Goal: Information Seeking & Learning: Compare options

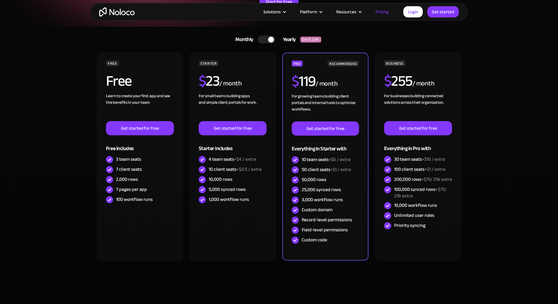
scroll to position [105, 0]
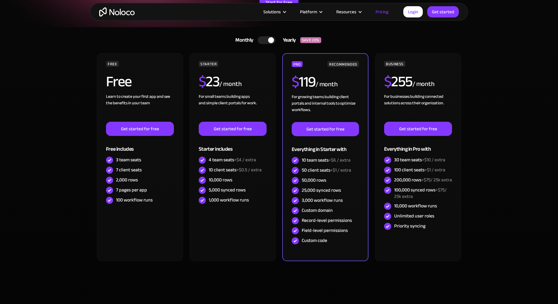
click at [260, 40] on div at bounding box center [267, 40] width 18 height 8
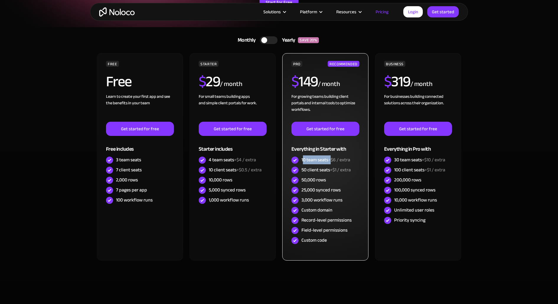
drag, startPoint x: 303, startPoint y: 160, endPoint x: 331, endPoint y: 162, distance: 28.4
click at [331, 162] on div "10 team seats +$6 / extra" at bounding box center [325, 160] width 49 height 6
click at [317, 167] on div "50 client seats +$1 / extra" at bounding box center [325, 170] width 49 height 6
drag, startPoint x: 301, startPoint y: 169, endPoint x: 331, endPoint y: 169, distance: 29.2
click at [331, 169] on div "50 client seats +$1 / extra" at bounding box center [325, 170] width 49 height 6
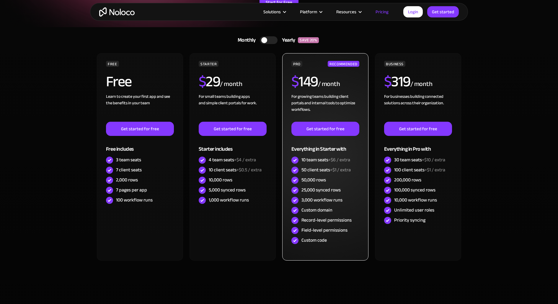
click at [331, 169] on span "+$1 / extra" at bounding box center [340, 169] width 21 height 9
drag, startPoint x: 332, startPoint y: 169, endPoint x: 356, endPoint y: 168, distance: 24.2
click at [357, 168] on div "50 client seats +$1 / extra" at bounding box center [325, 170] width 68 height 10
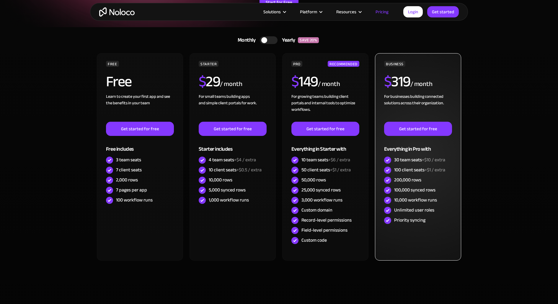
click at [423, 158] on span "+$10 / extra" at bounding box center [433, 159] width 23 height 9
drag, startPoint x: 394, startPoint y: 169, endPoint x: 424, endPoint y: 169, distance: 30.4
click at [424, 169] on div "100 client seats +$1 / extra" at bounding box center [419, 170] width 51 height 6
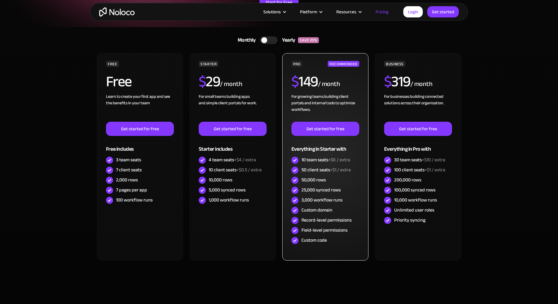
click at [338, 167] on span "+$1 / extra" at bounding box center [340, 169] width 21 height 9
drag, startPoint x: 300, startPoint y: 180, endPoint x: 325, endPoint y: 179, distance: 25.1
click at [325, 179] on div "50,000 rows" at bounding box center [325, 180] width 68 height 10
drag, startPoint x: 325, startPoint y: 179, endPoint x: 301, endPoint y: 178, distance: 24.2
click at [301, 178] on div "50,000 rows" at bounding box center [325, 180] width 68 height 10
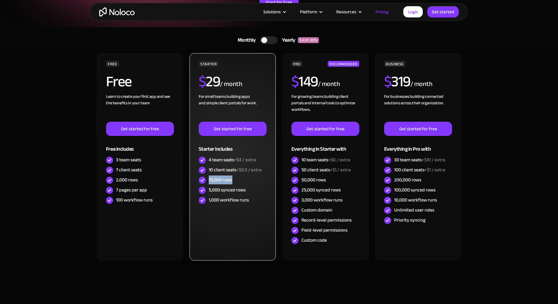
drag, startPoint x: 207, startPoint y: 177, endPoint x: 244, endPoint y: 181, distance: 36.8
click at [244, 181] on div "10,000 rows" at bounding box center [233, 180] width 68 height 10
click at [219, 170] on div "10 client seats +$0.5 / extra" at bounding box center [235, 170] width 53 height 6
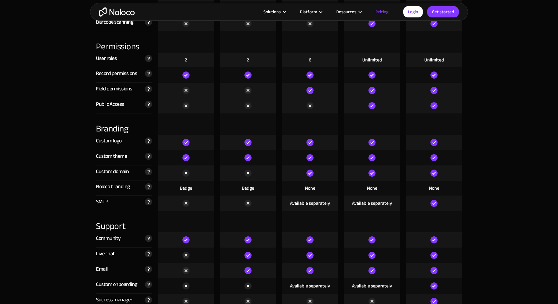
scroll to position [1248, 0]
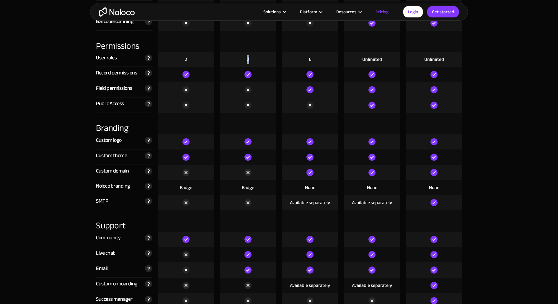
drag, startPoint x: 245, startPoint y: 57, endPoint x: 262, endPoint y: 57, distance: 17.1
click at [262, 57] on div "2" at bounding box center [248, 59] width 56 height 15
drag, startPoint x: 245, startPoint y: 57, endPoint x: 260, endPoint y: 56, distance: 14.8
click at [260, 56] on div "2" at bounding box center [248, 59] width 56 height 15
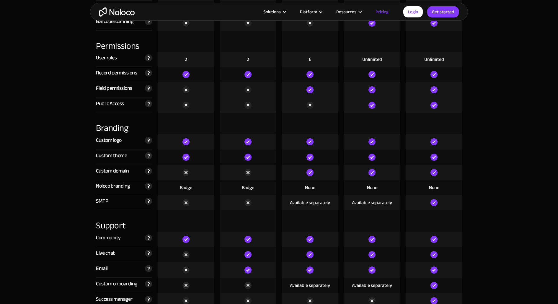
click at [304, 60] on div "6" at bounding box center [310, 59] width 56 height 15
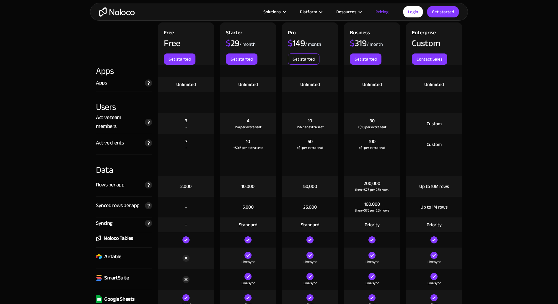
scroll to position [614, 0]
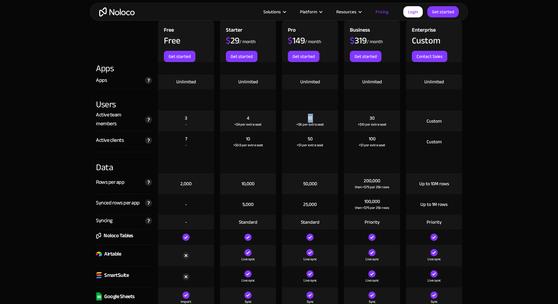
drag, startPoint x: 307, startPoint y: 116, endPoint x: 326, endPoint y: 115, distance: 19.5
click at [327, 116] on div "10 +$6 per extra seat" at bounding box center [310, 120] width 56 height 21
drag, startPoint x: 309, startPoint y: 138, endPoint x: 338, endPoint y: 139, distance: 29.5
click at [338, 139] on div "50 +$1 per extra seat" at bounding box center [310, 141] width 62 height 21
click at [307, 135] on div "50 +$1 per extra seat" at bounding box center [310, 141] width 56 height 21
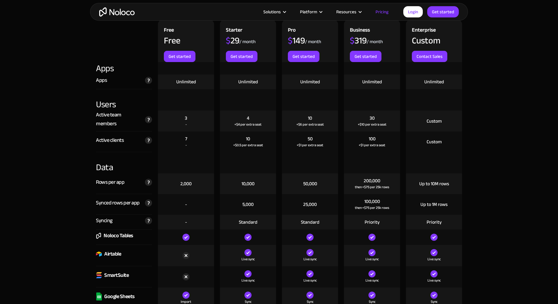
click at [307, 137] on div "50 +$1 per extra seat" at bounding box center [310, 141] width 56 height 21
drag, startPoint x: 298, startPoint y: 144, endPoint x: 332, endPoint y: 143, distance: 34.6
click at [332, 144] on div "50 +$1 per extra seat" at bounding box center [310, 141] width 56 height 21
click at [332, 143] on div "50 +$1 per extra seat" at bounding box center [310, 141] width 56 height 21
drag, startPoint x: 330, startPoint y: 144, endPoint x: 294, endPoint y: 145, distance: 36.0
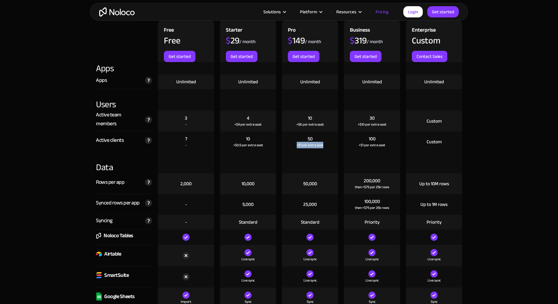
click at [294, 145] on div "50 +$1 per extra seat" at bounding box center [310, 141] width 56 height 21
click at [314, 140] on div "50 +$1 per extra seat" at bounding box center [310, 141] width 56 height 21
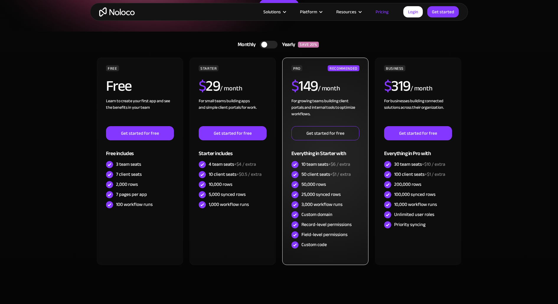
scroll to position [101, 0]
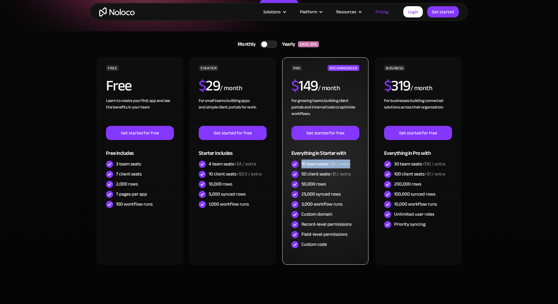
drag, startPoint x: 302, startPoint y: 165, endPoint x: 358, endPoint y: 165, distance: 56.1
click at [358, 165] on div "10 team seats +$6 / extra" at bounding box center [325, 164] width 68 height 10
